Goal: Task Accomplishment & Management: Complete application form

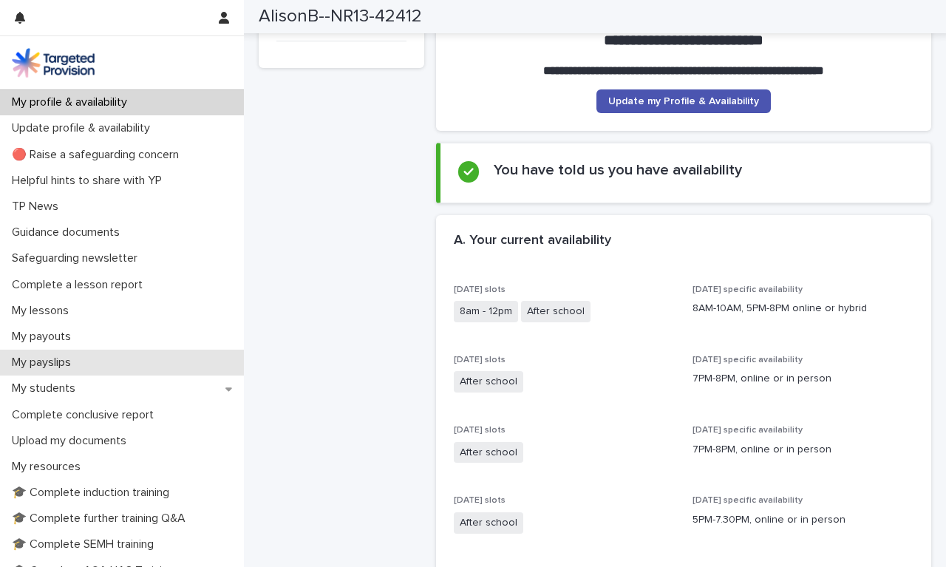
scroll to position [13, 0]
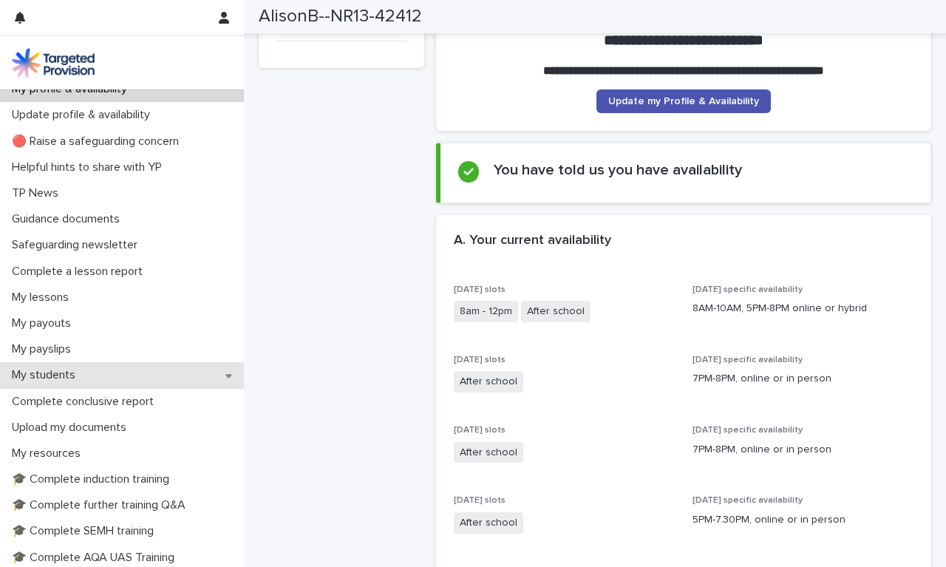
click at [114, 370] on div "My students" at bounding box center [122, 375] width 244 height 26
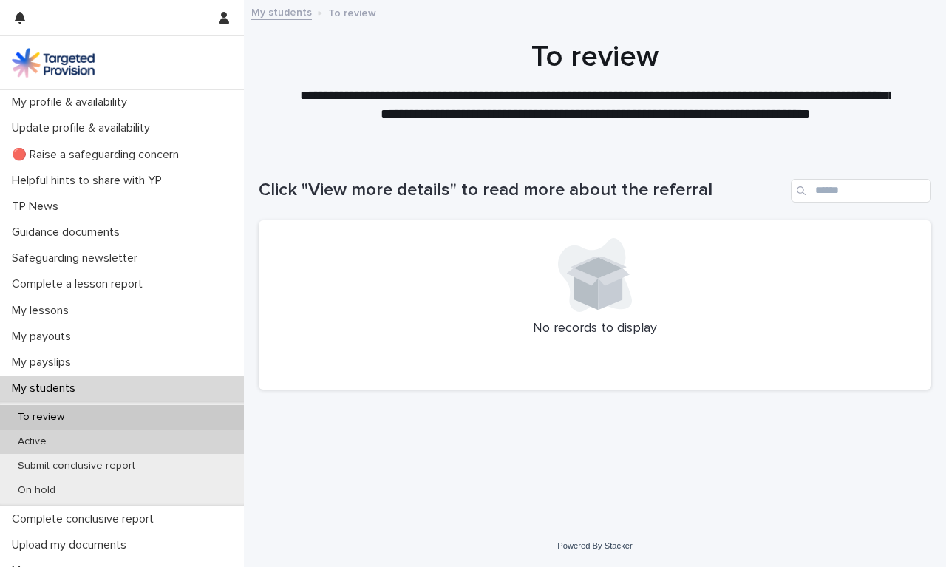
click at [64, 441] on div "Active" at bounding box center [122, 441] width 244 height 24
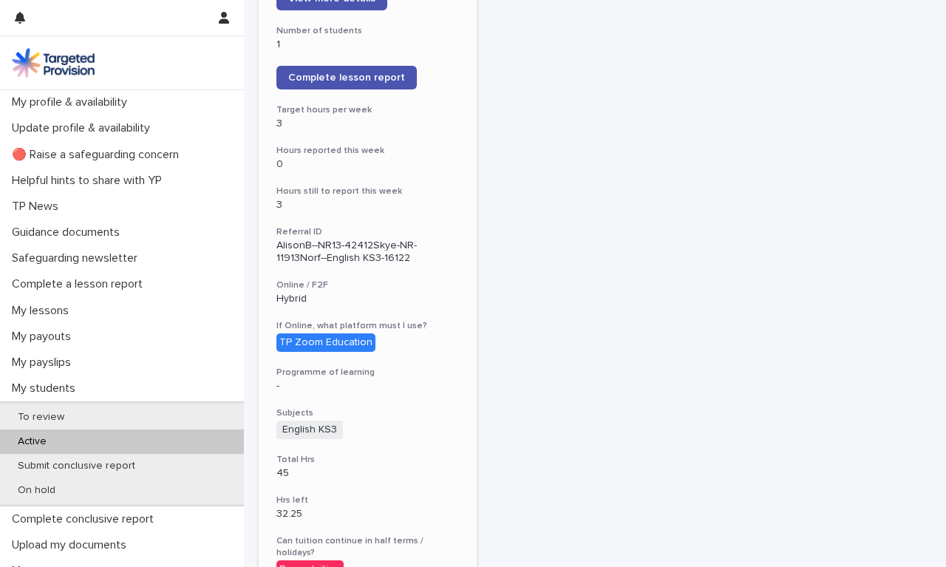
scroll to position [1336, 0]
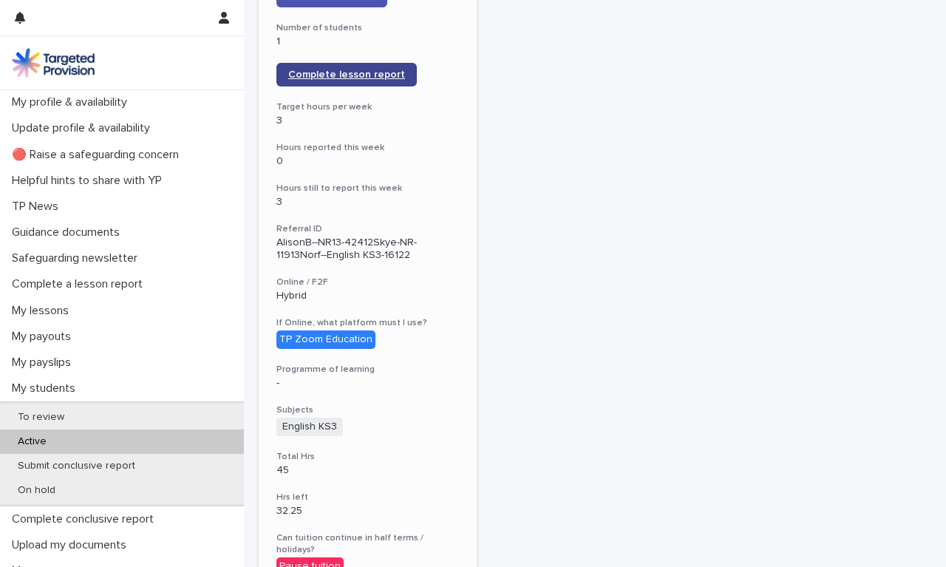
click at [307, 63] on link "Complete lesson report" at bounding box center [346, 75] width 140 height 24
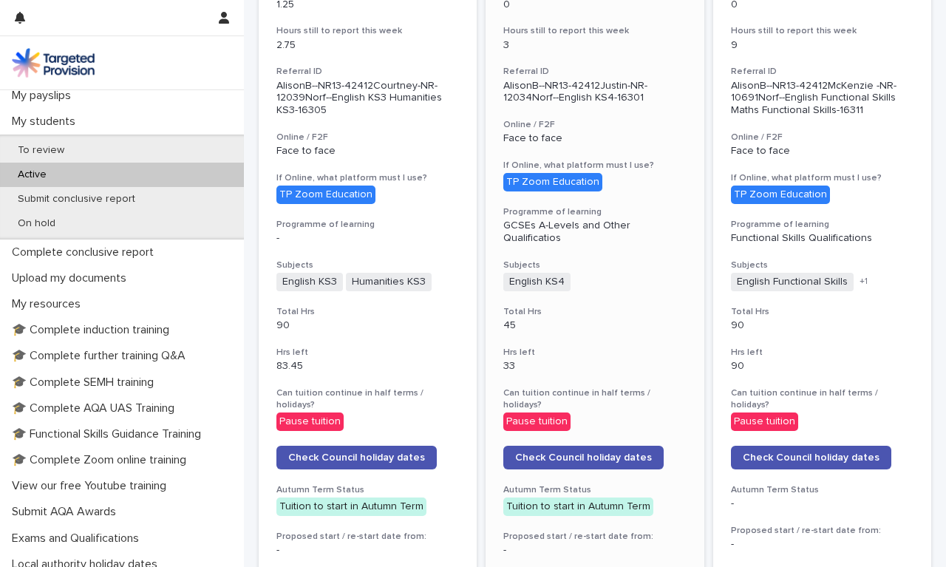
scroll to position [75, 0]
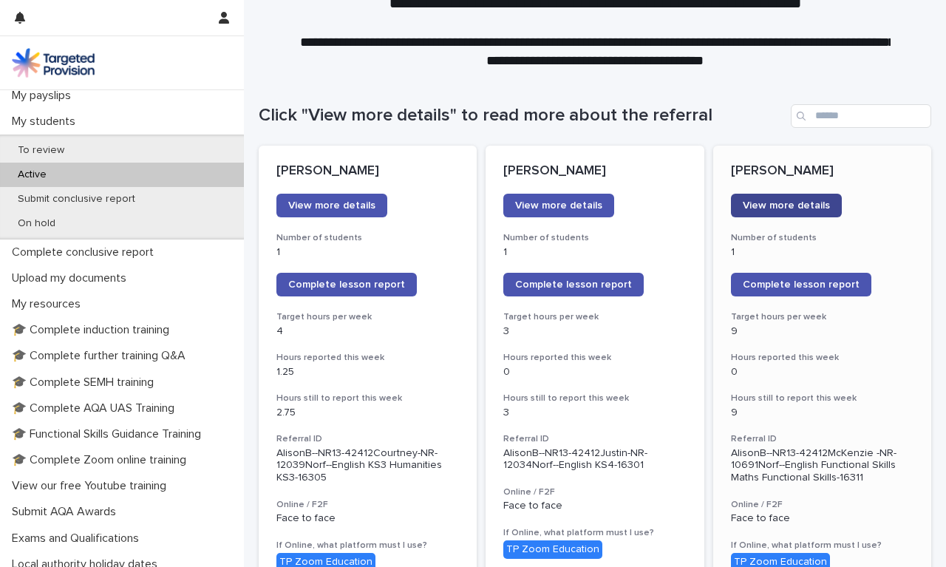
click at [803, 208] on span "View more details" at bounding box center [786, 205] width 87 height 10
